Goal: Transaction & Acquisition: Purchase product/service

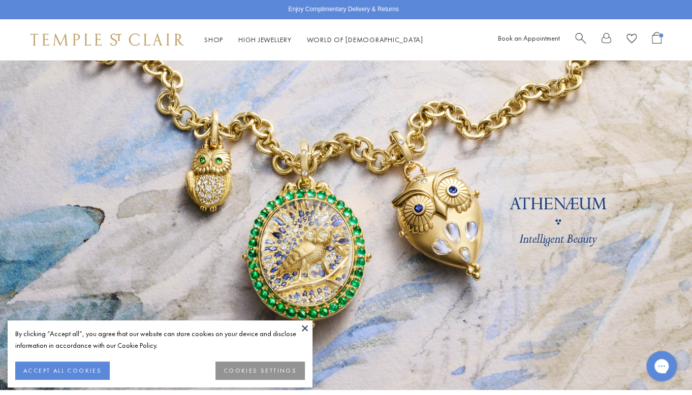
click at [583, 37] on span "Search" at bounding box center [580, 37] width 11 height 11
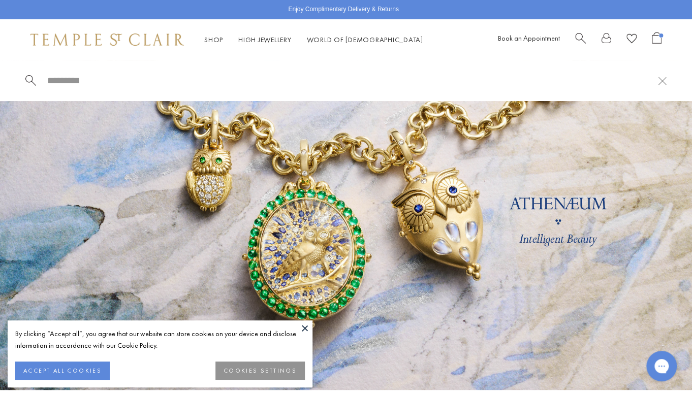
paste input "**********"
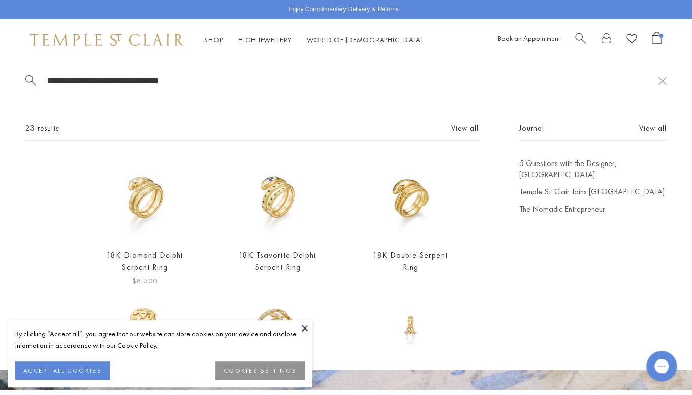
type input "**********"
click at [135, 202] on img at bounding box center [145, 199] width 82 height 82
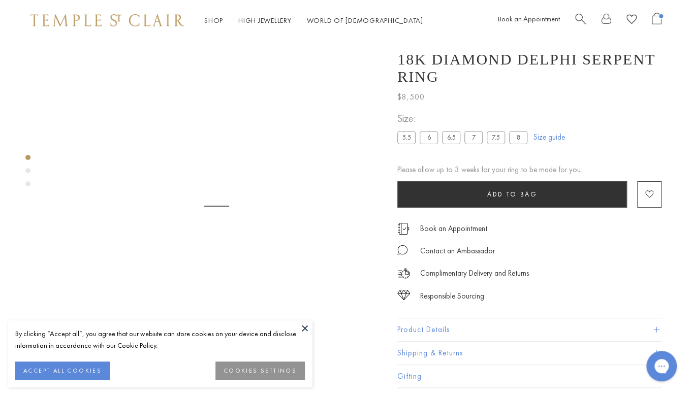
scroll to position [41, 0]
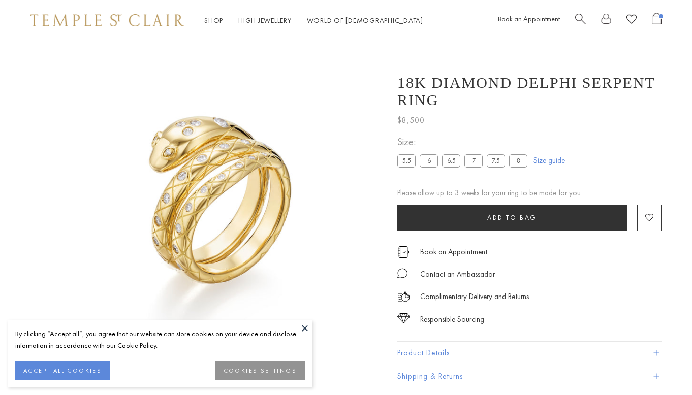
scroll to position [41, 0]
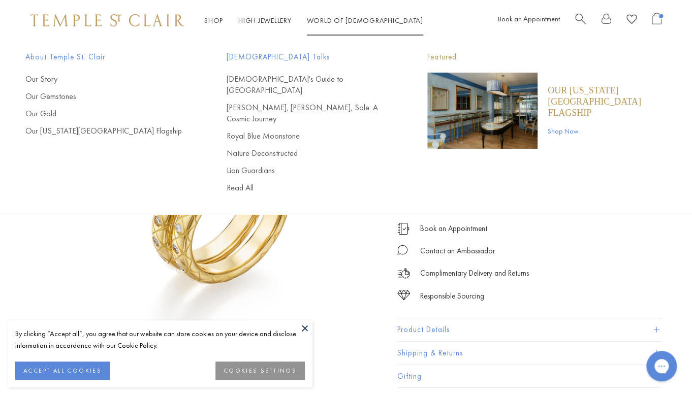
click at [578, 8] on div "Shop Shop Categories Amulets Pendants & Charms Lockets Chains & Leather Cords E…" at bounding box center [346, 20] width 692 height 41
click at [579, 18] on span "Search" at bounding box center [580, 18] width 11 height 11
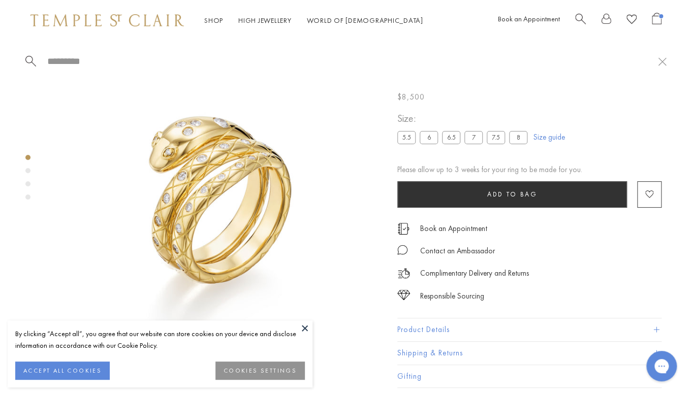
click at [579, 20] on span "Search" at bounding box center [580, 18] width 11 height 11
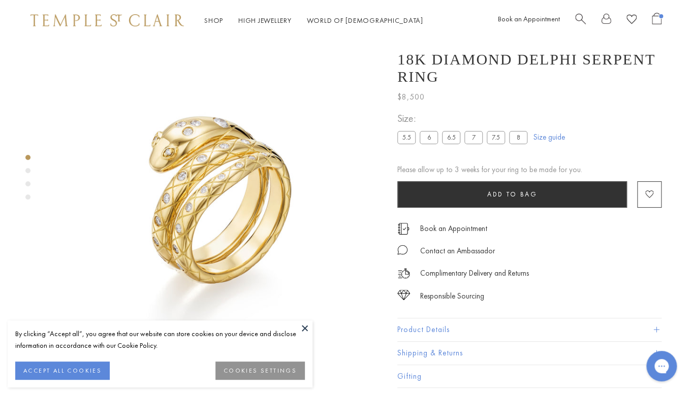
click at [579, 20] on span "Search" at bounding box center [580, 18] width 11 height 11
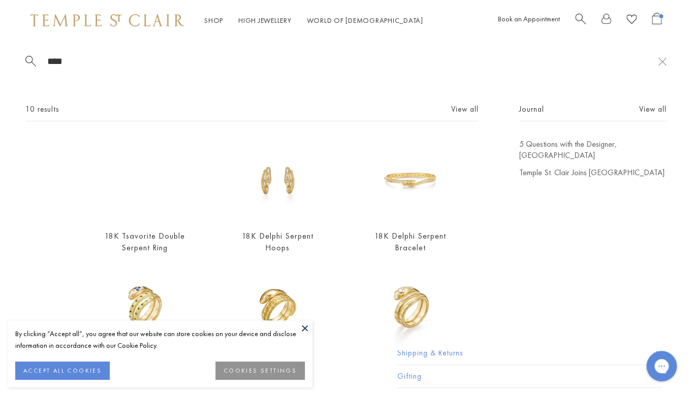
scroll to position [156, 0]
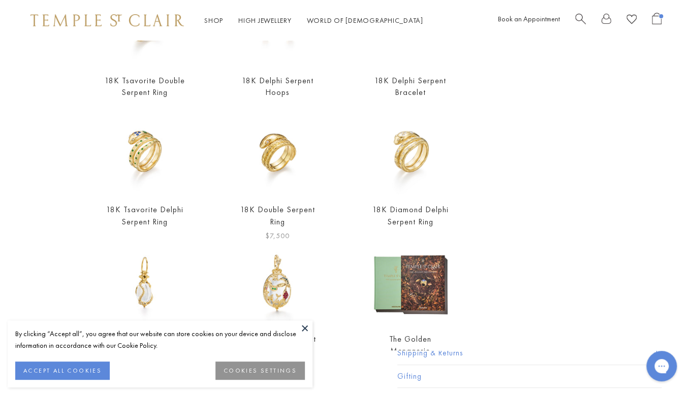
type input "****"
click at [285, 166] on img at bounding box center [277, 153] width 82 height 82
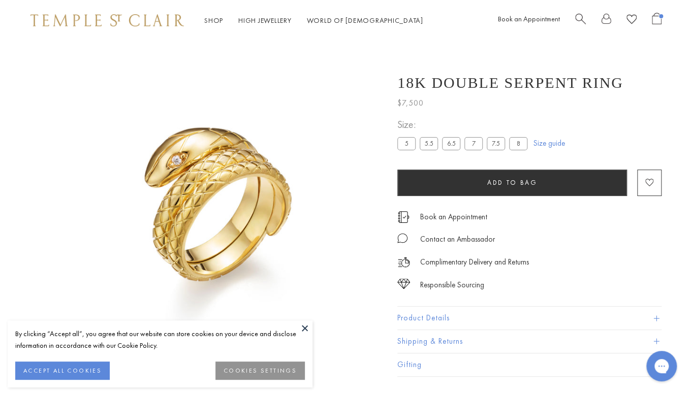
scroll to position [41, 0]
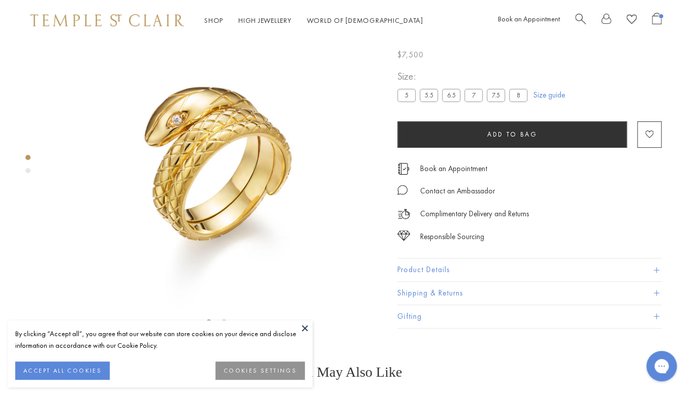
click at [426, 148] on button "Add to bag" at bounding box center [513, 134] width 230 height 26
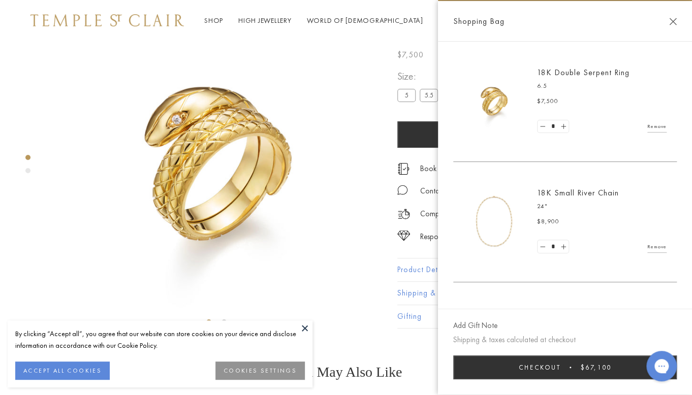
click at [673, 19] on button "Close Shopping Bag" at bounding box center [673, 22] width 8 height 8
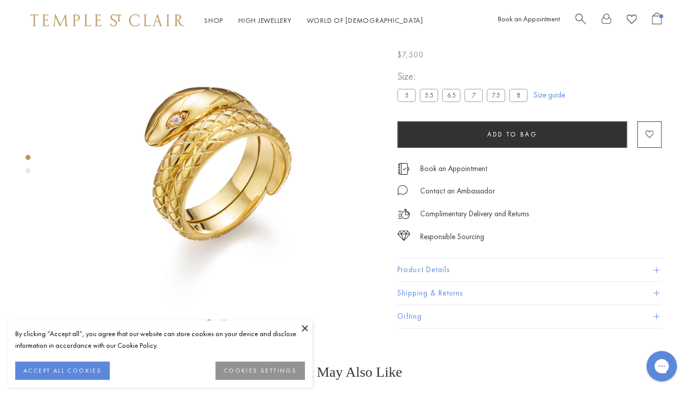
click at [470, 102] on label "7" at bounding box center [474, 95] width 18 height 13
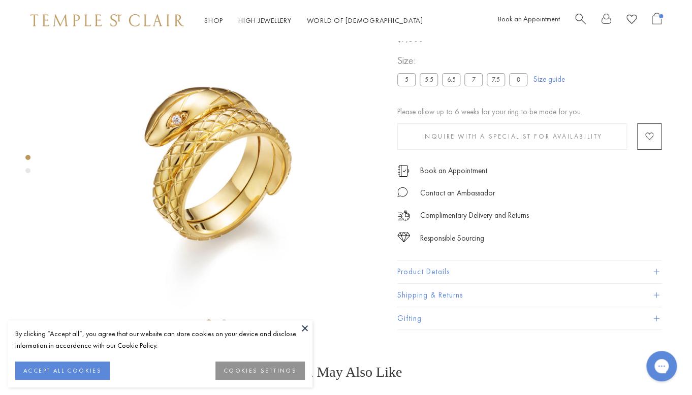
click at [429, 86] on label "5.5" at bounding box center [429, 79] width 18 height 13
click at [492, 88] on div "Size: 5 5.5 6.5 7 7.5 8" at bounding box center [465, 70] width 134 height 36
click at [492, 86] on label "7.5" at bounding box center [496, 79] width 18 height 13
click at [148, 20] on img at bounding box center [107, 20] width 154 height 12
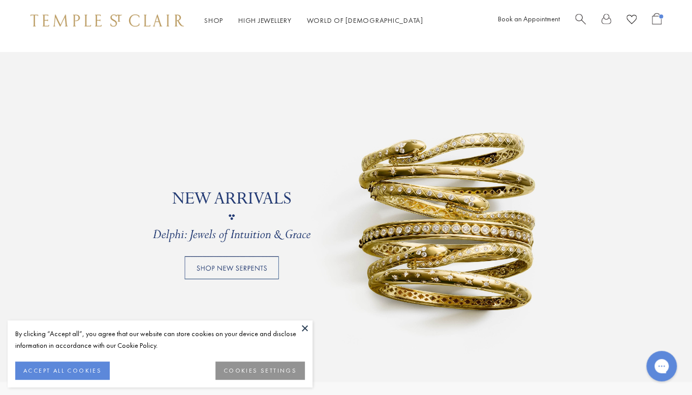
scroll to position [943, 0]
